Goal: Understand process/instructions: Learn about a topic

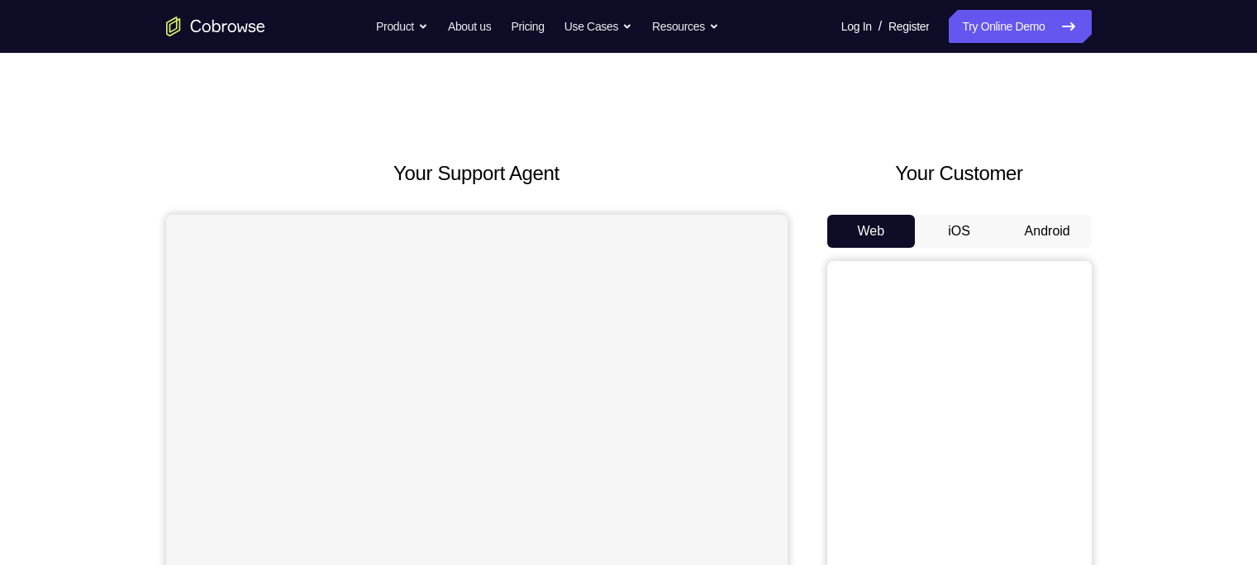
click at [997, 225] on button "Android" at bounding box center [1047, 231] width 88 height 33
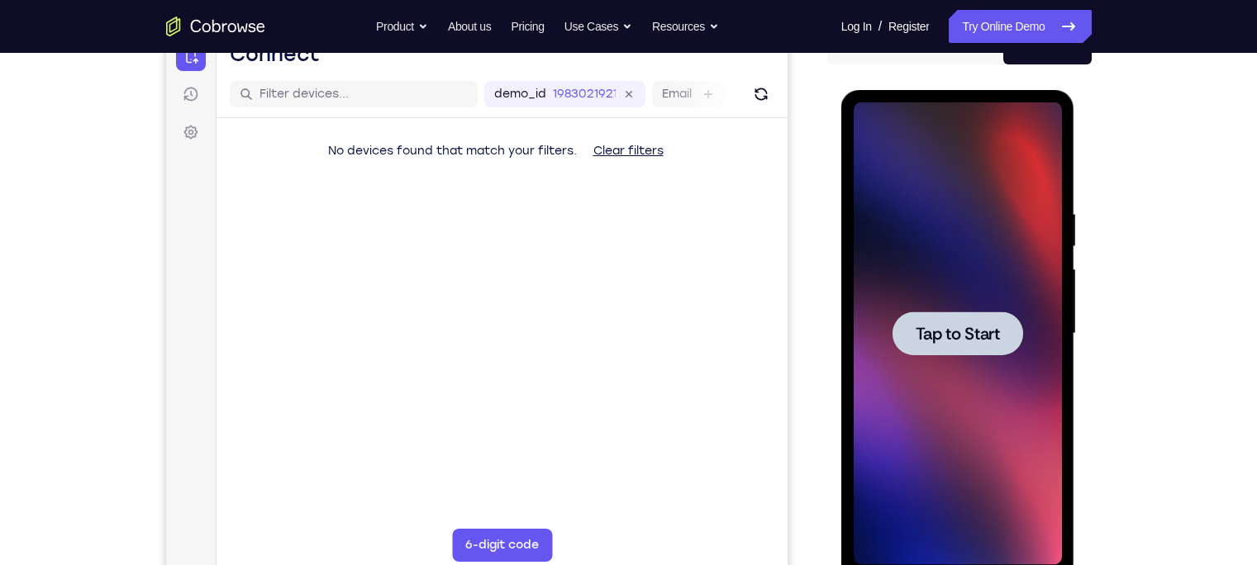
click at [966, 326] on span "Tap to Start" at bounding box center [958, 334] width 84 height 17
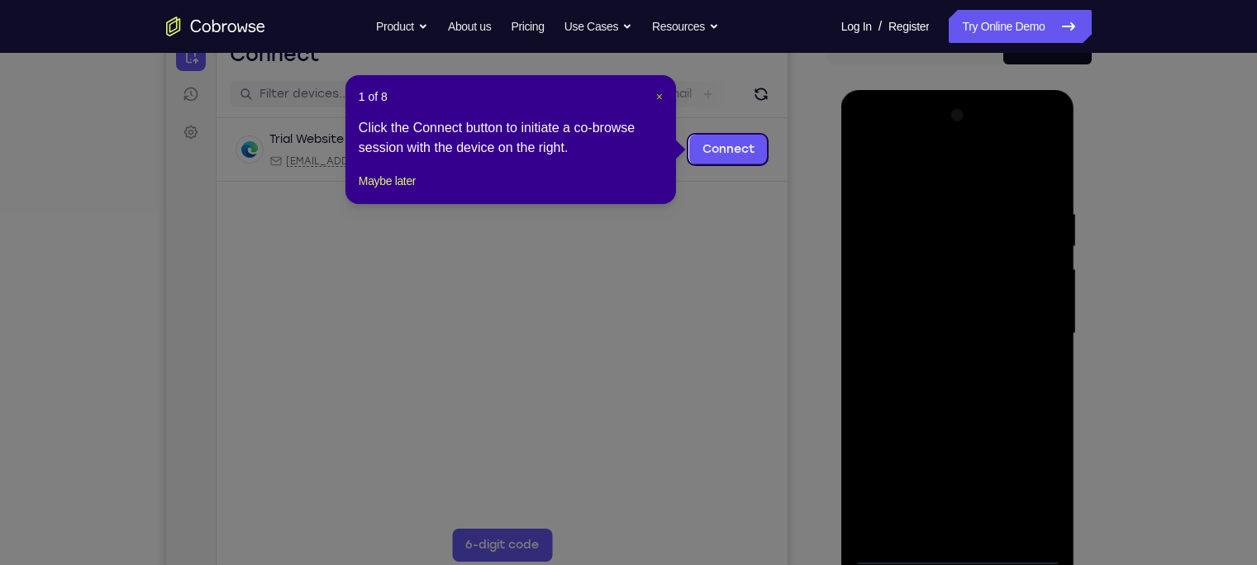
click at [658, 96] on span "×" at bounding box center [659, 96] width 7 height 13
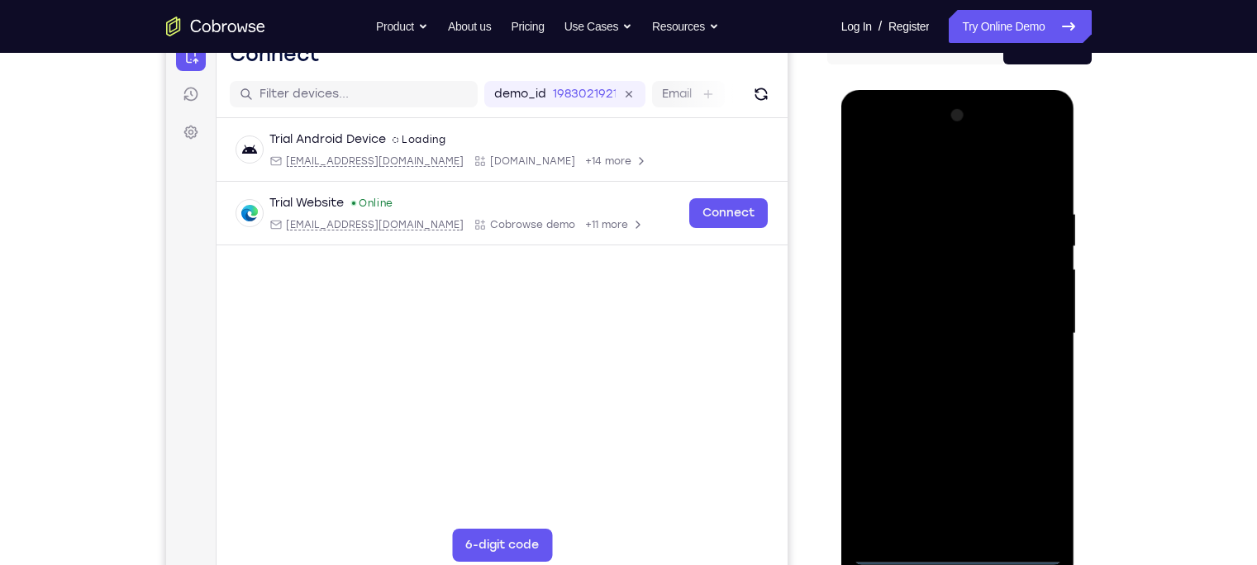
click at [957, 442] on div at bounding box center [958, 333] width 208 height 463
click at [997, 442] on div at bounding box center [958, 333] width 208 height 463
click at [941, 173] on div at bounding box center [958, 333] width 208 height 463
click at [997, 332] on div at bounding box center [958, 333] width 208 height 463
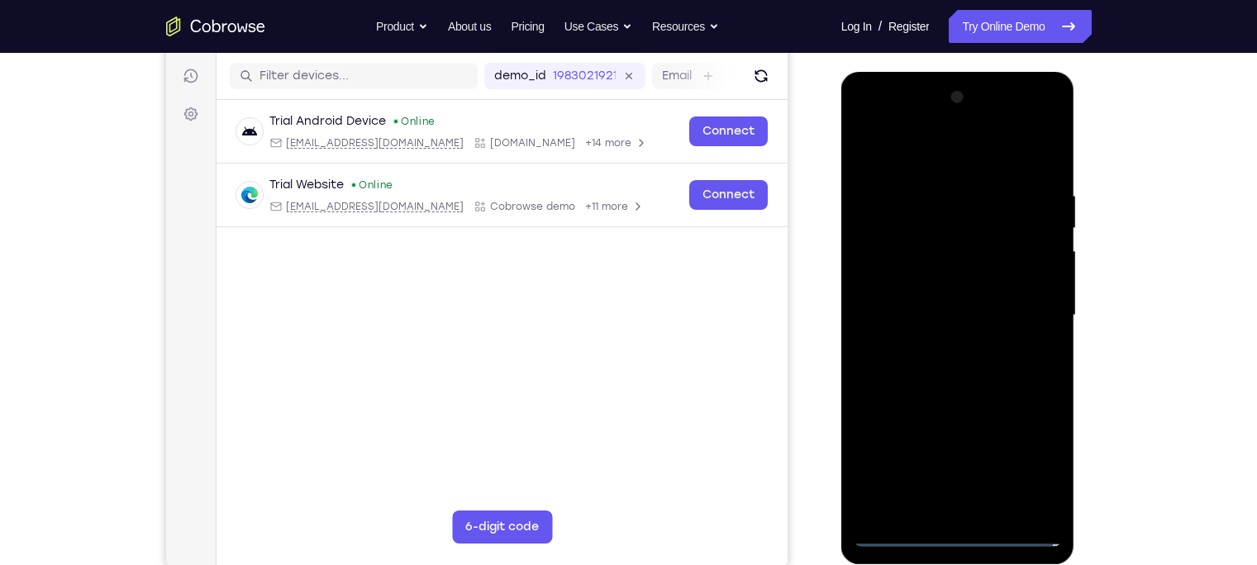
scroll to position [202, 0]
click at [944, 343] on div at bounding box center [958, 315] width 208 height 463
click at [953, 396] on div at bounding box center [958, 315] width 208 height 463
click at [931, 241] on div at bounding box center [958, 315] width 208 height 463
click at [926, 274] on div at bounding box center [958, 315] width 208 height 463
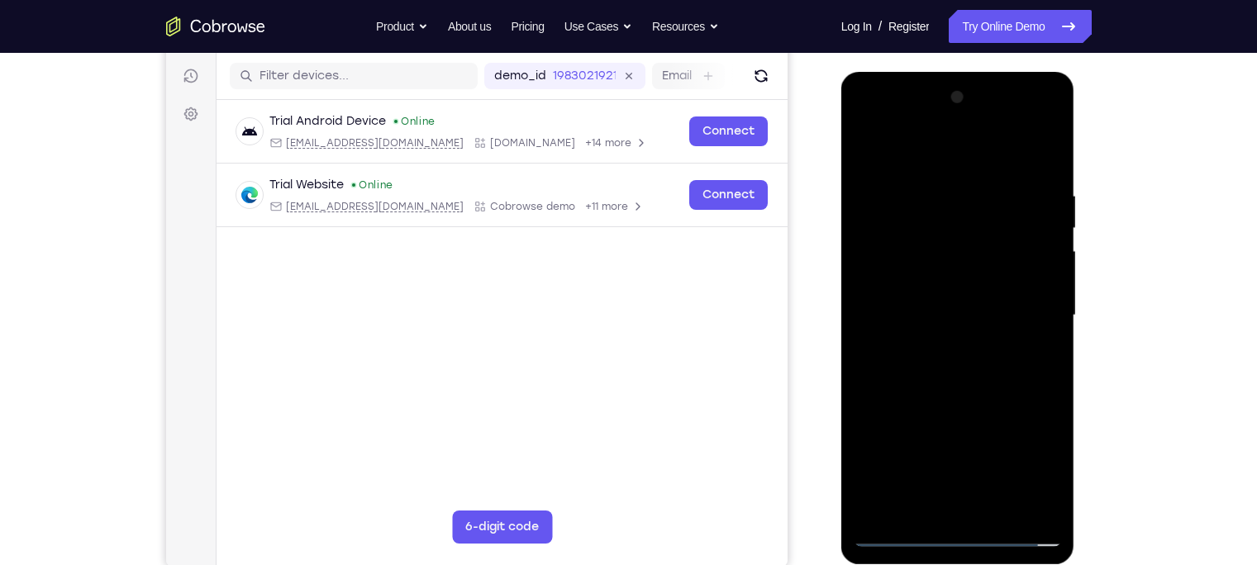
click at [932, 255] on div at bounding box center [958, 315] width 208 height 463
click at [997, 245] on div at bounding box center [958, 315] width 208 height 463
click at [943, 245] on div at bounding box center [958, 315] width 208 height 463
click at [997, 390] on div at bounding box center [958, 315] width 208 height 463
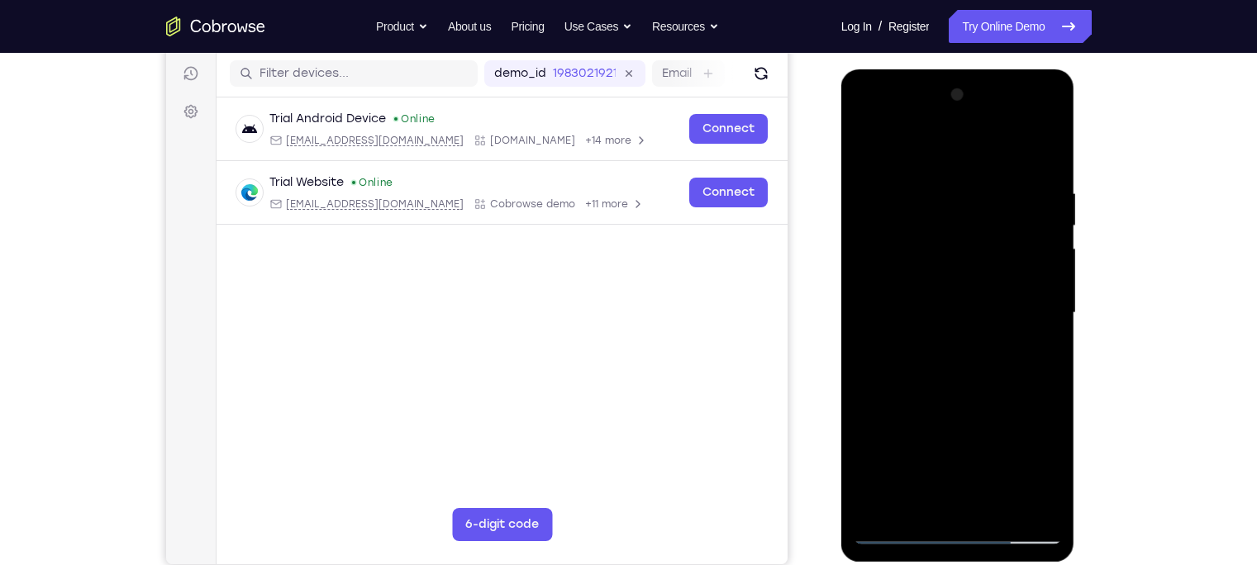
scroll to position [203, 0]
click at [997, 173] on div at bounding box center [958, 314] width 208 height 463
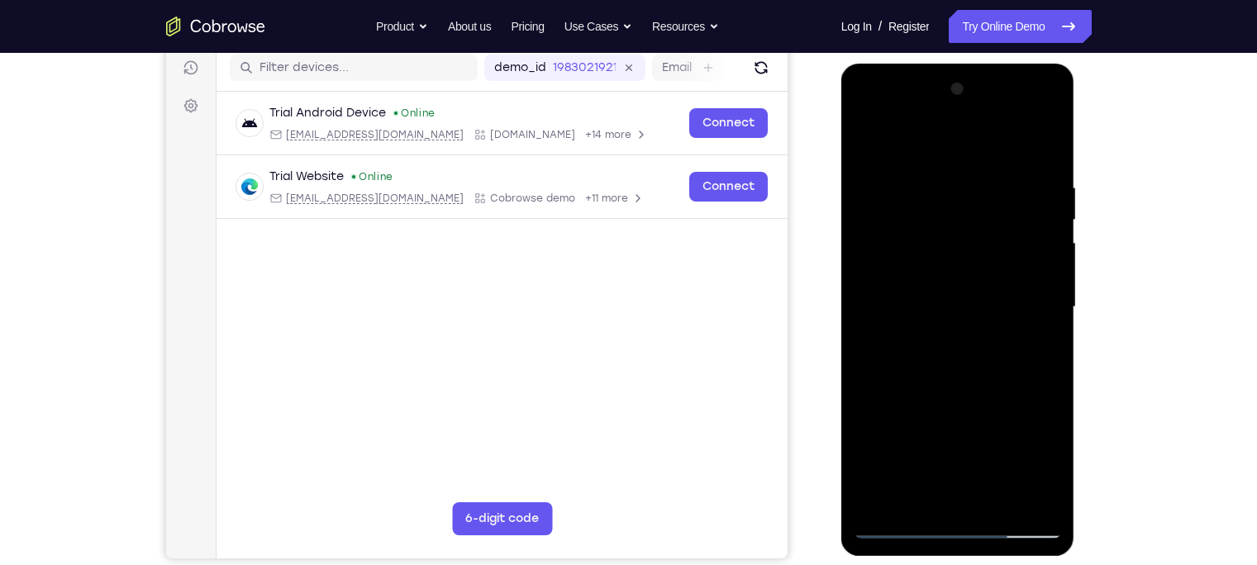
scroll to position [211, 0]
click at [997, 146] on div at bounding box center [958, 306] width 208 height 463
click at [997, 442] on div at bounding box center [958, 306] width 208 height 463
click at [962, 398] on div at bounding box center [958, 306] width 208 height 463
click at [943, 287] on div at bounding box center [958, 306] width 208 height 463
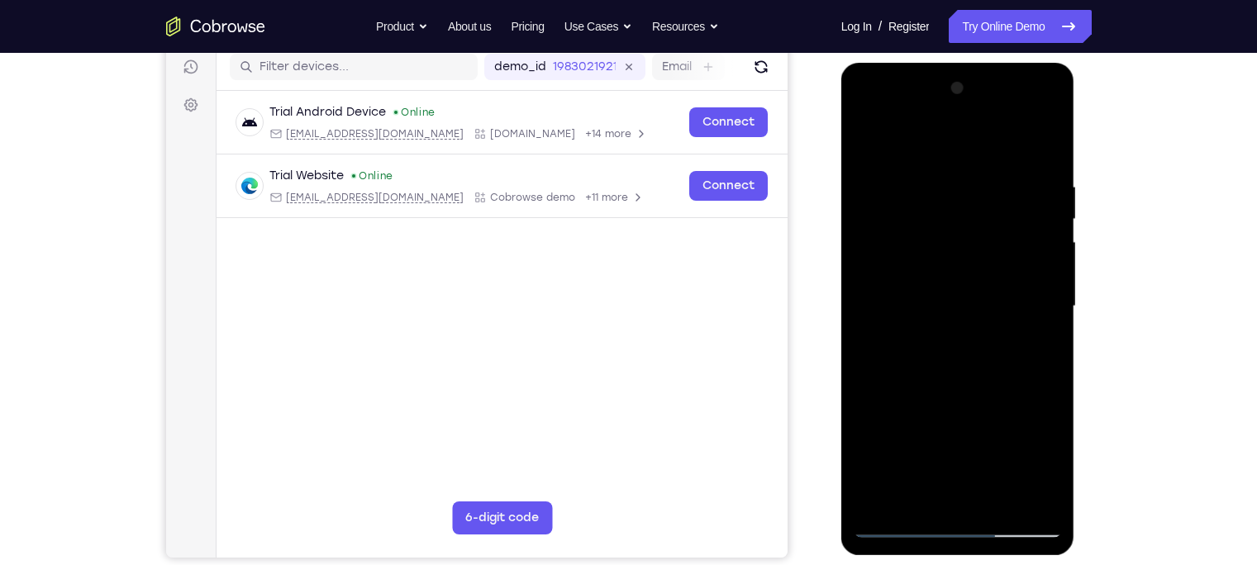
click at [965, 407] on div at bounding box center [958, 306] width 208 height 463
click at [997, 405] on div at bounding box center [958, 306] width 208 height 463
click at [997, 442] on div at bounding box center [958, 306] width 208 height 463
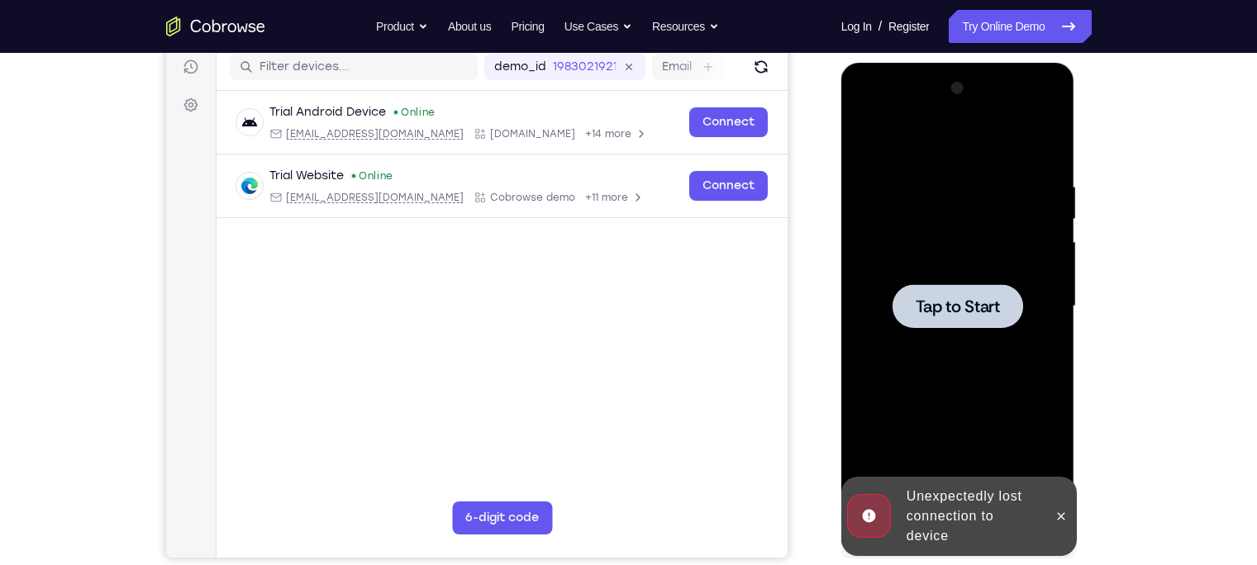
click at [997, 344] on div at bounding box center [958, 306] width 208 height 463
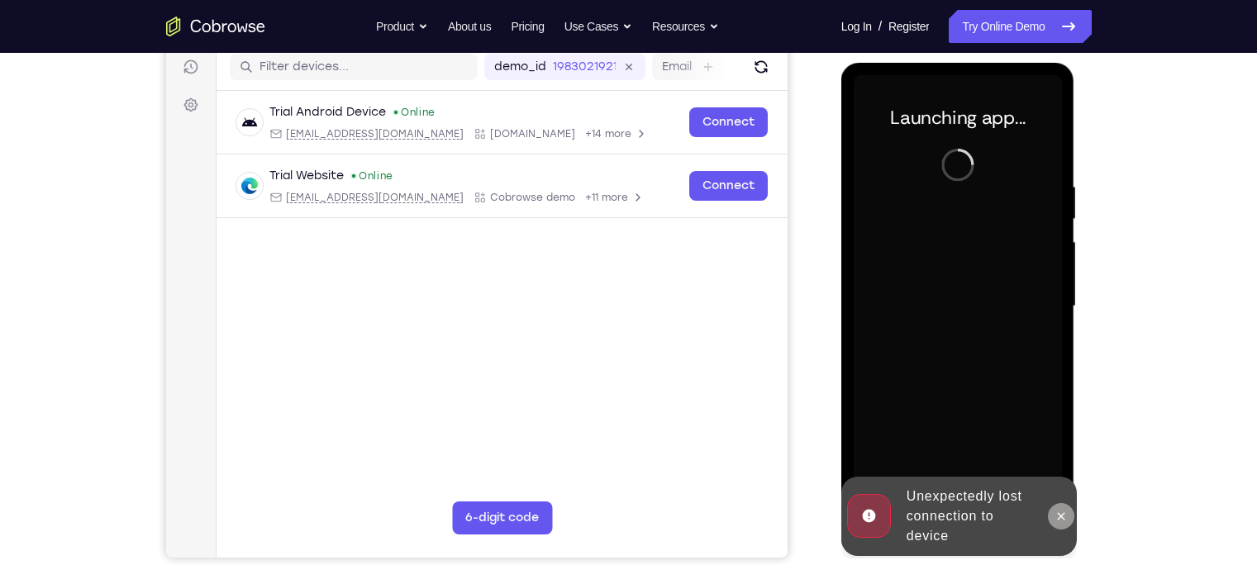
click at [997, 442] on button at bounding box center [1061, 516] width 26 height 26
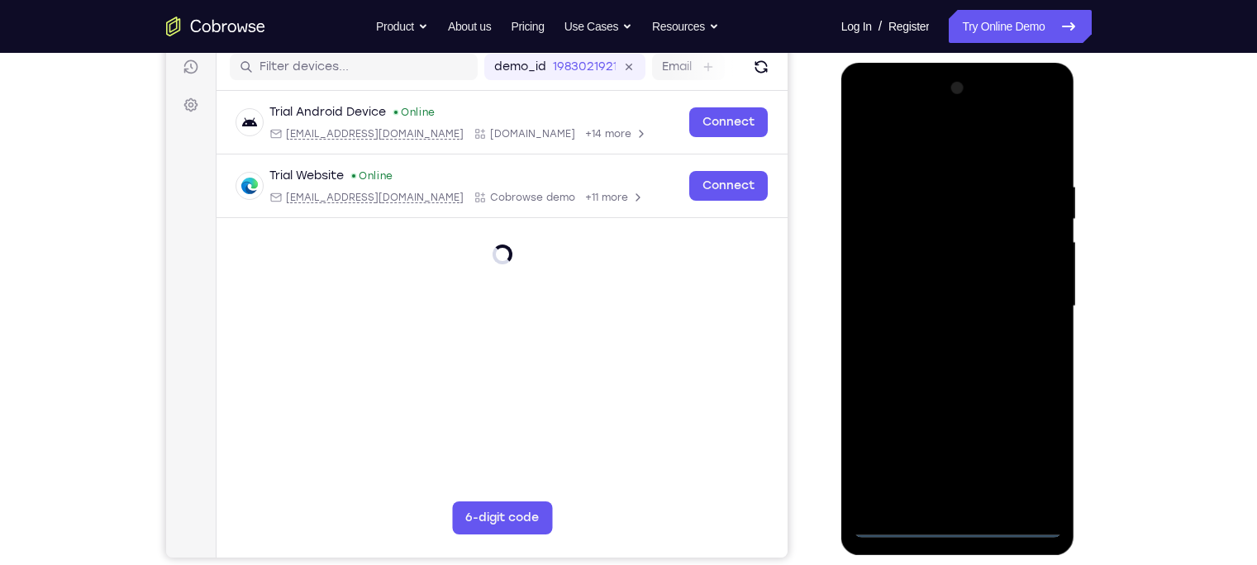
click at [953, 442] on div at bounding box center [958, 306] width 208 height 463
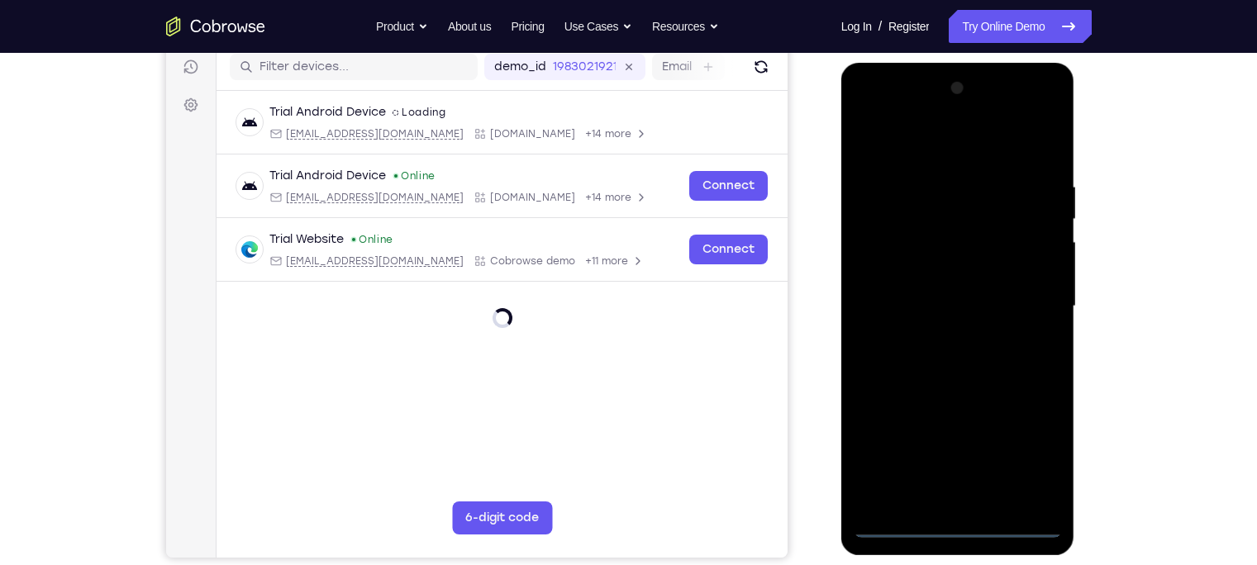
click at [997, 442] on div at bounding box center [958, 306] width 208 height 463
click at [884, 149] on div at bounding box center [958, 306] width 208 height 463
click at [997, 296] on div at bounding box center [958, 306] width 208 height 463
click at [939, 336] on div at bounding box center [958, 306] width 208 height 463
click at [947, 388] on div at bounding box center [958, 306] width 208 height 463
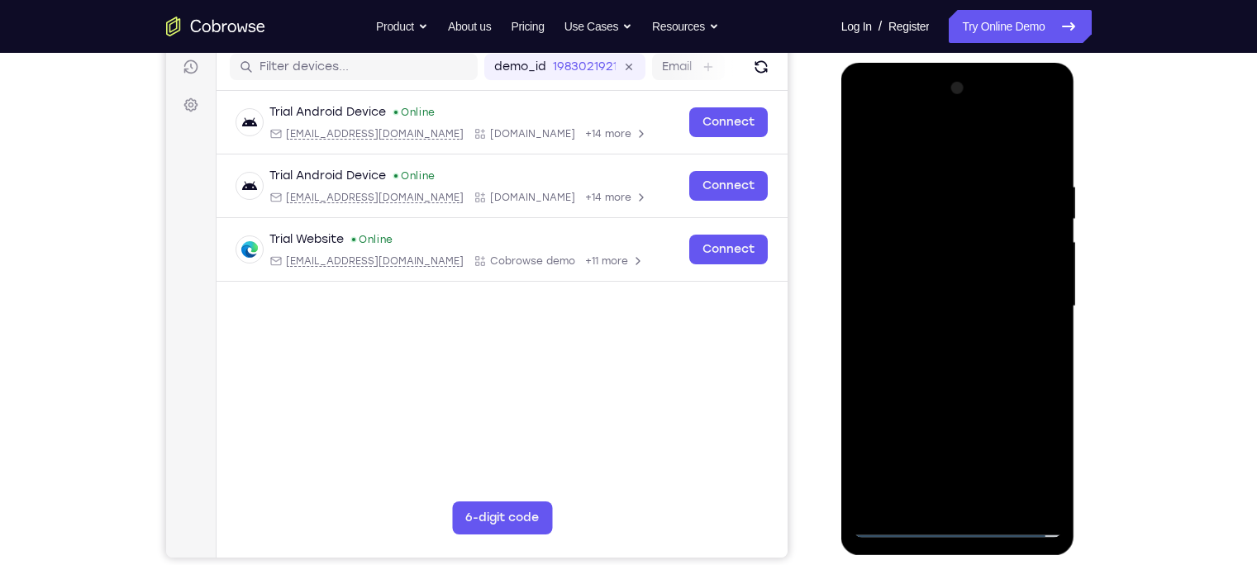
click at [905, 231] on div at bounding box center [958, 306] width 208 height 463
click at [938, 264] on div at bounding box center [958, 306] width 208 height 463
click at [927, 243] on div at bounding box center [958, 306] width 208 height 463
click at [922, 236] on div at bounding box center [958, 306] width 208 height 463
click at [913, 241] on div at bounding box center [958, 306] width 208 height 463
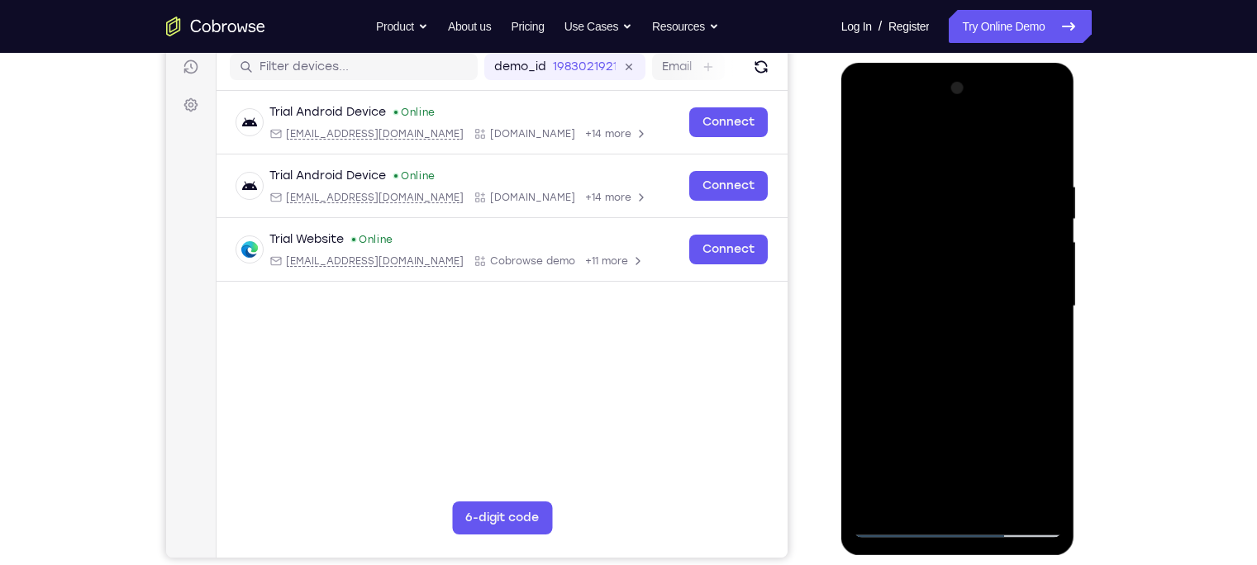
click at [970, 381] on div at bounding box center [958, 306] width 208 height 463
click at [997, 442] on div at bounding box center [958, 306] width 208 height 463
click at [960, 397] on div at bounding box center [958, 306] width 208 height 463
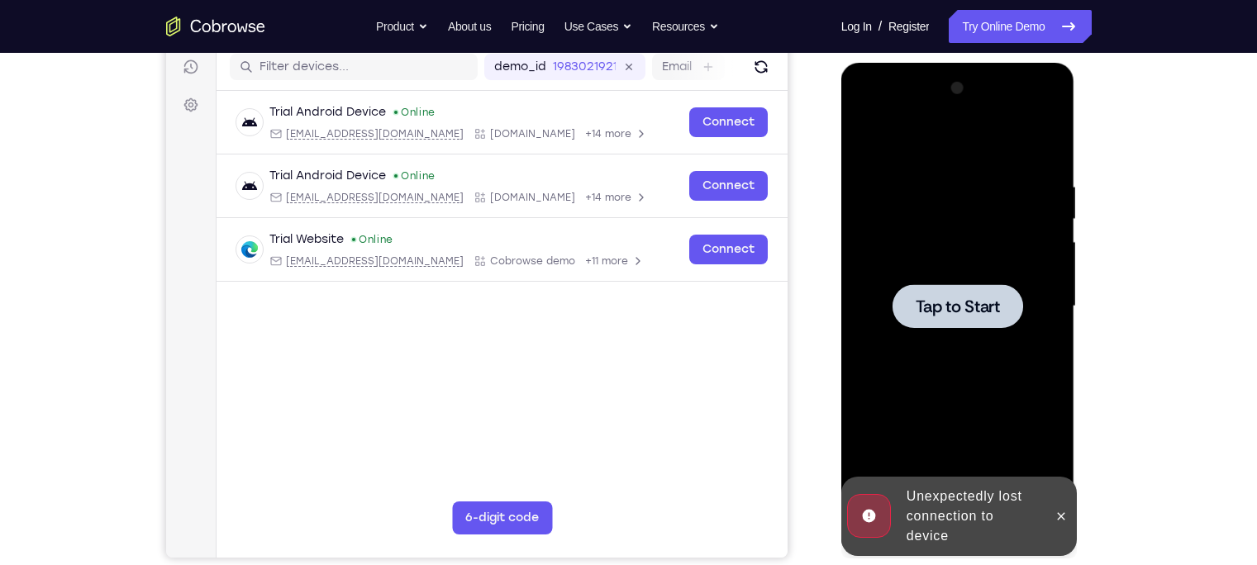
click at [918, 310] on span "Tap to Start" at bounding box center [958, 306] width 84 height 17
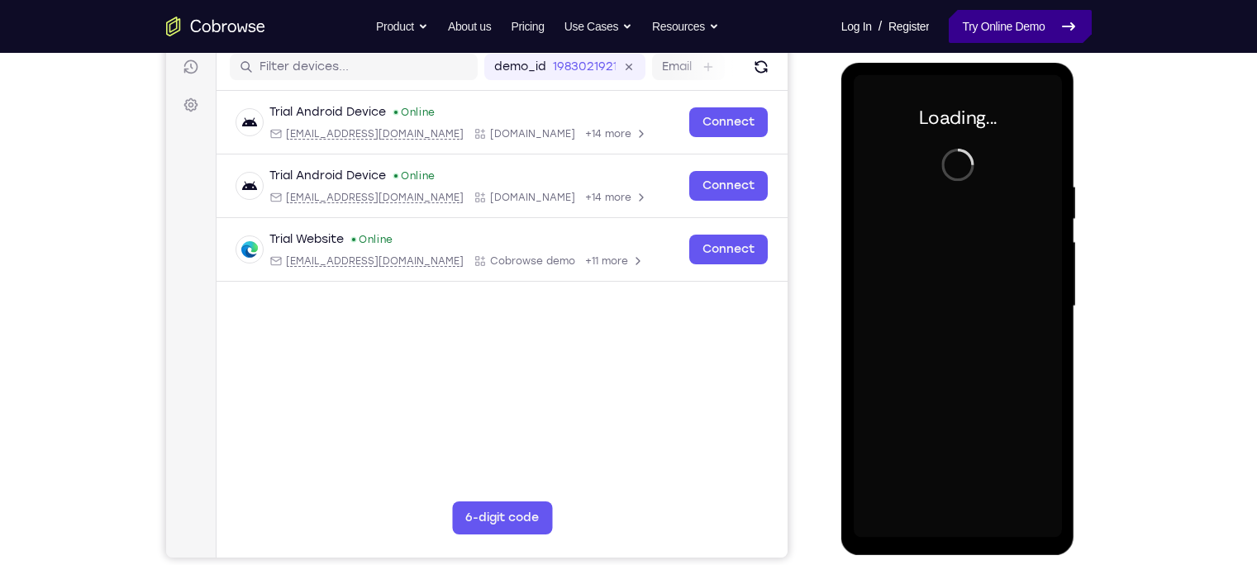
click at [975, 17] on link "Try Online Demo" at bounding box center [1020, 26] width 142 height 33
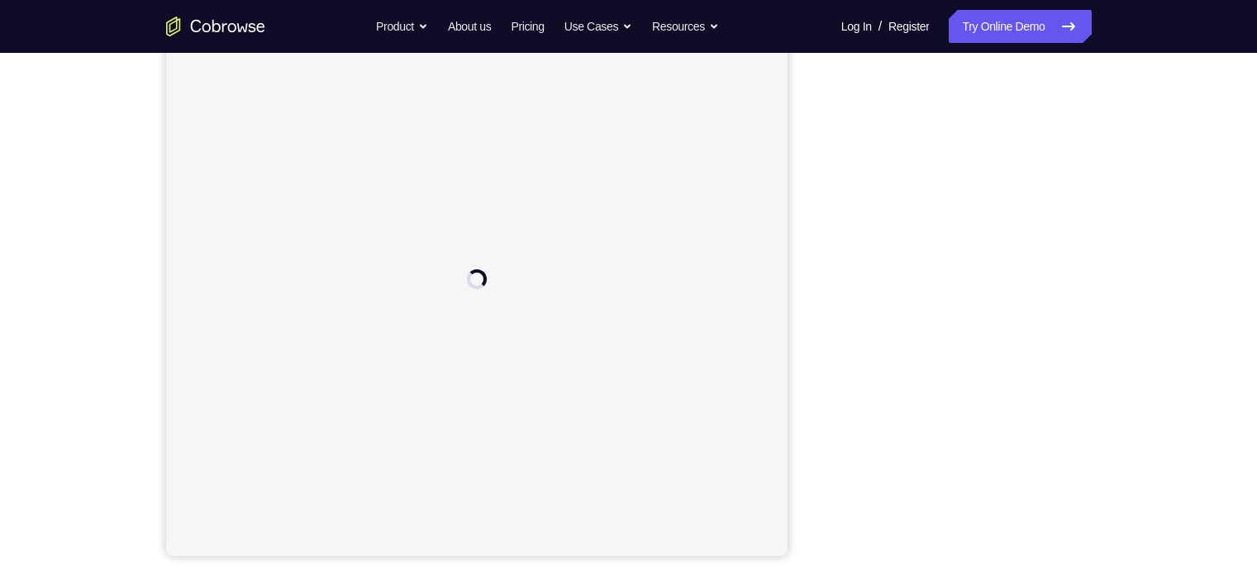
scroll to position [220, 0]
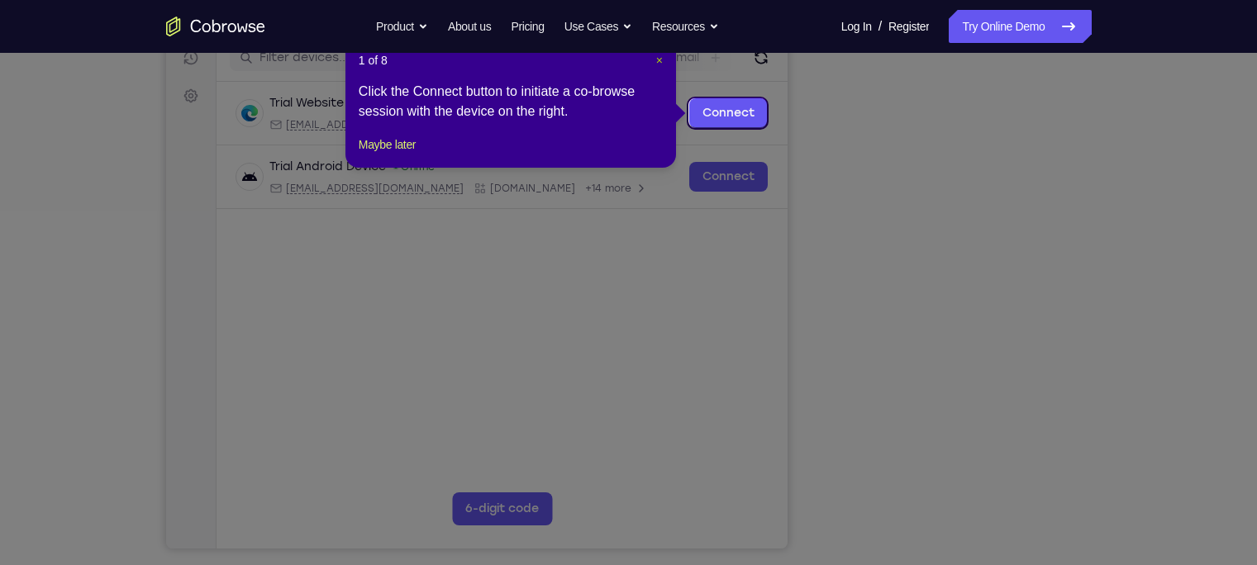
click at [657, 60] on span "×" at bounding box center [659, 60] width 7 height 13
